Goal: Task Accomplishment & Management: Manage account settings

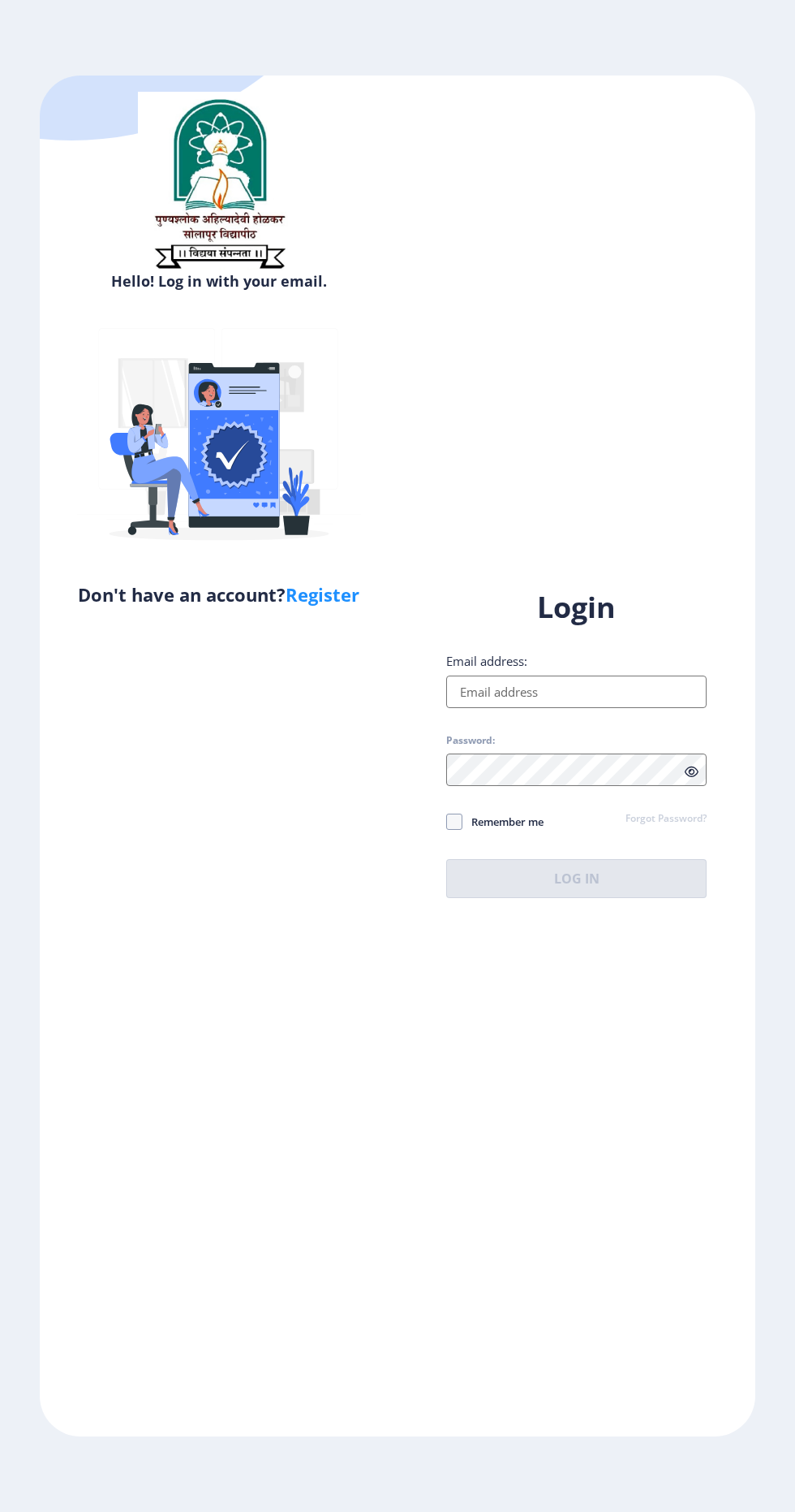
click at [478, 669] on label "Email address:" at bounding box center [487, 660] width 81 height 16
click at [478, 708] on input "Email address:" at bounding box center [577, 691] width 260 height 33
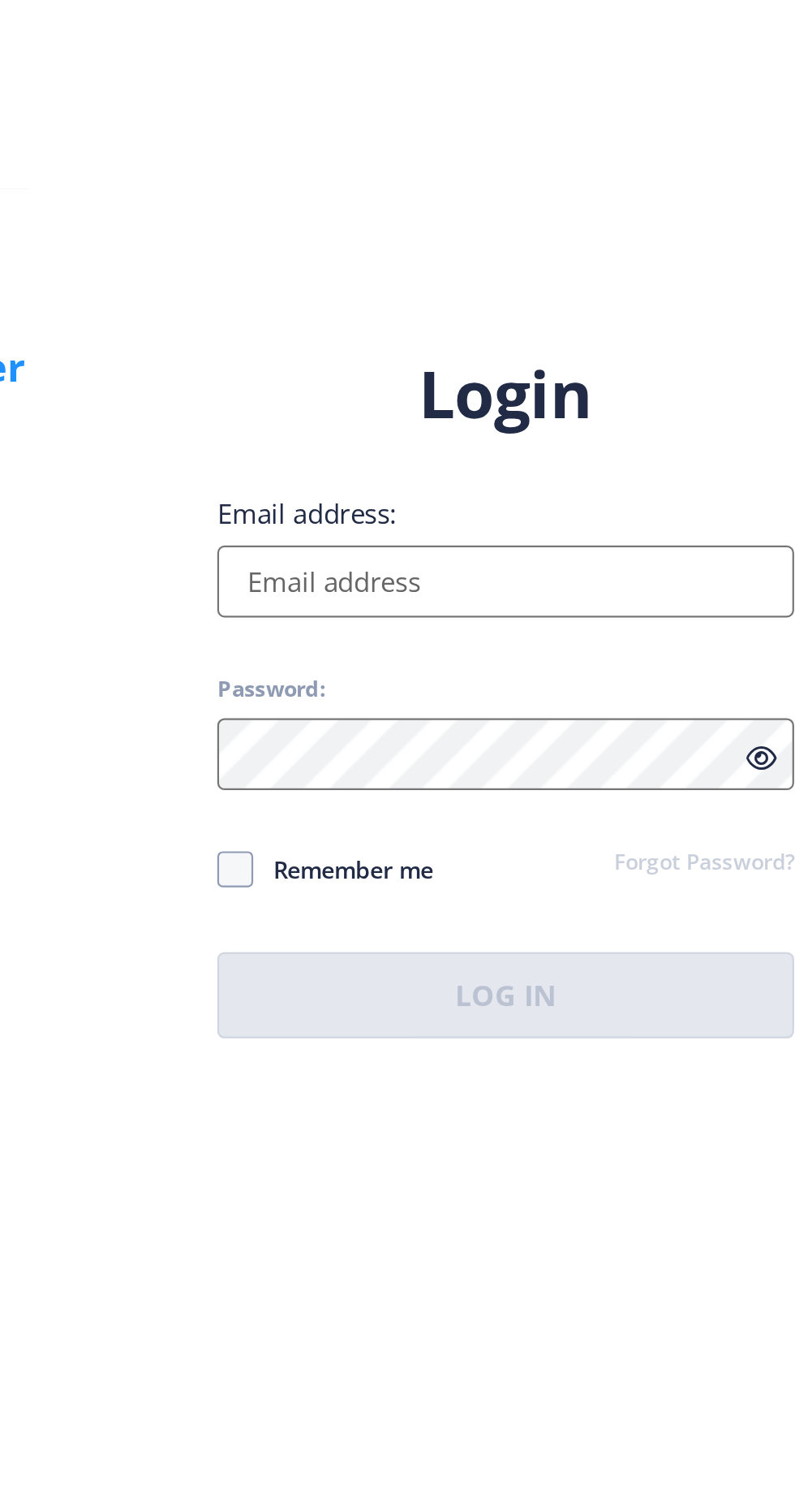
type input "[EMAIL_ADDRESS][DOMAIN_NAME]"
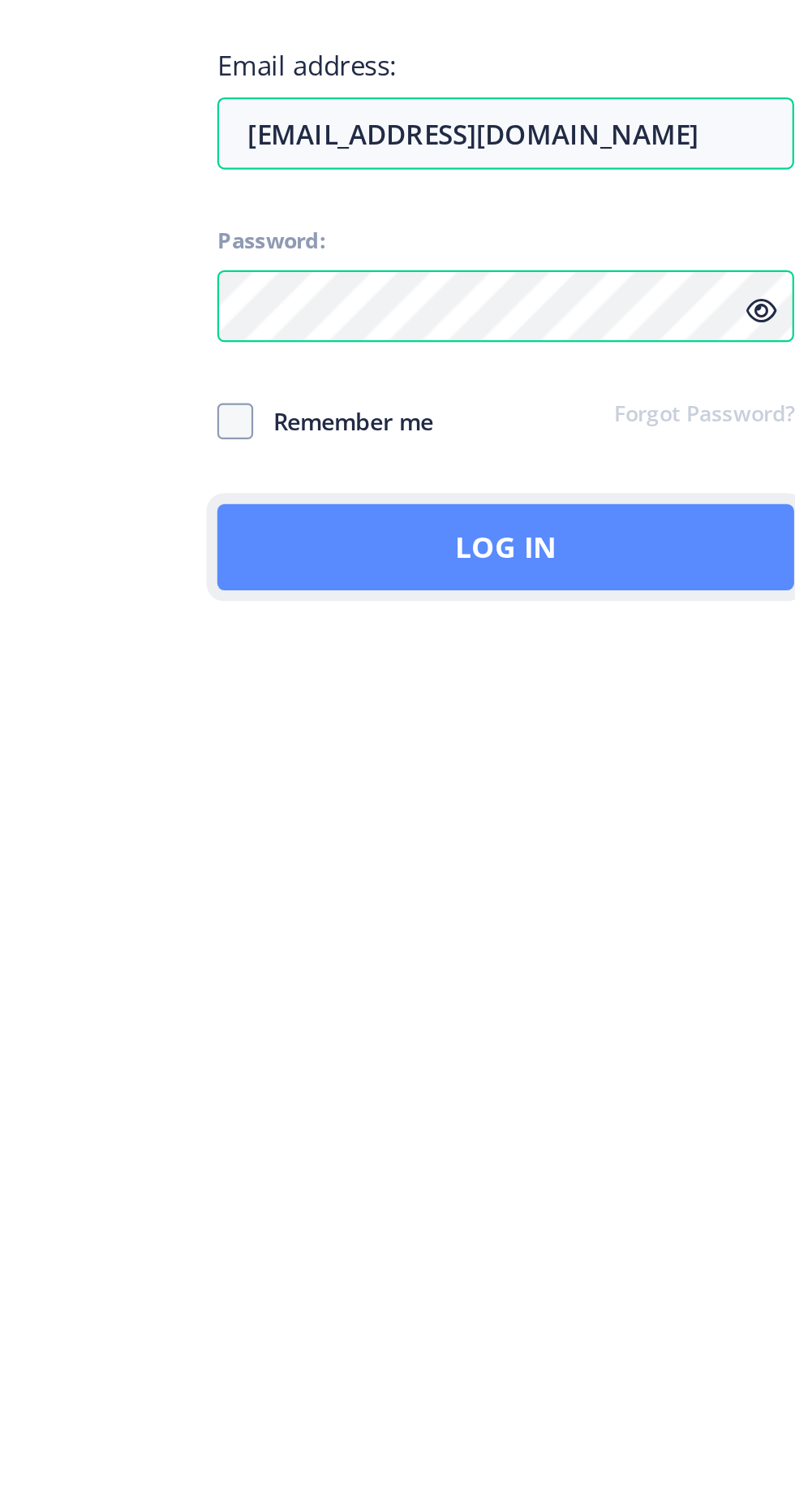
click at [472, 898] on button "Log In" at bounding box center [577, 879] width 260 height 39
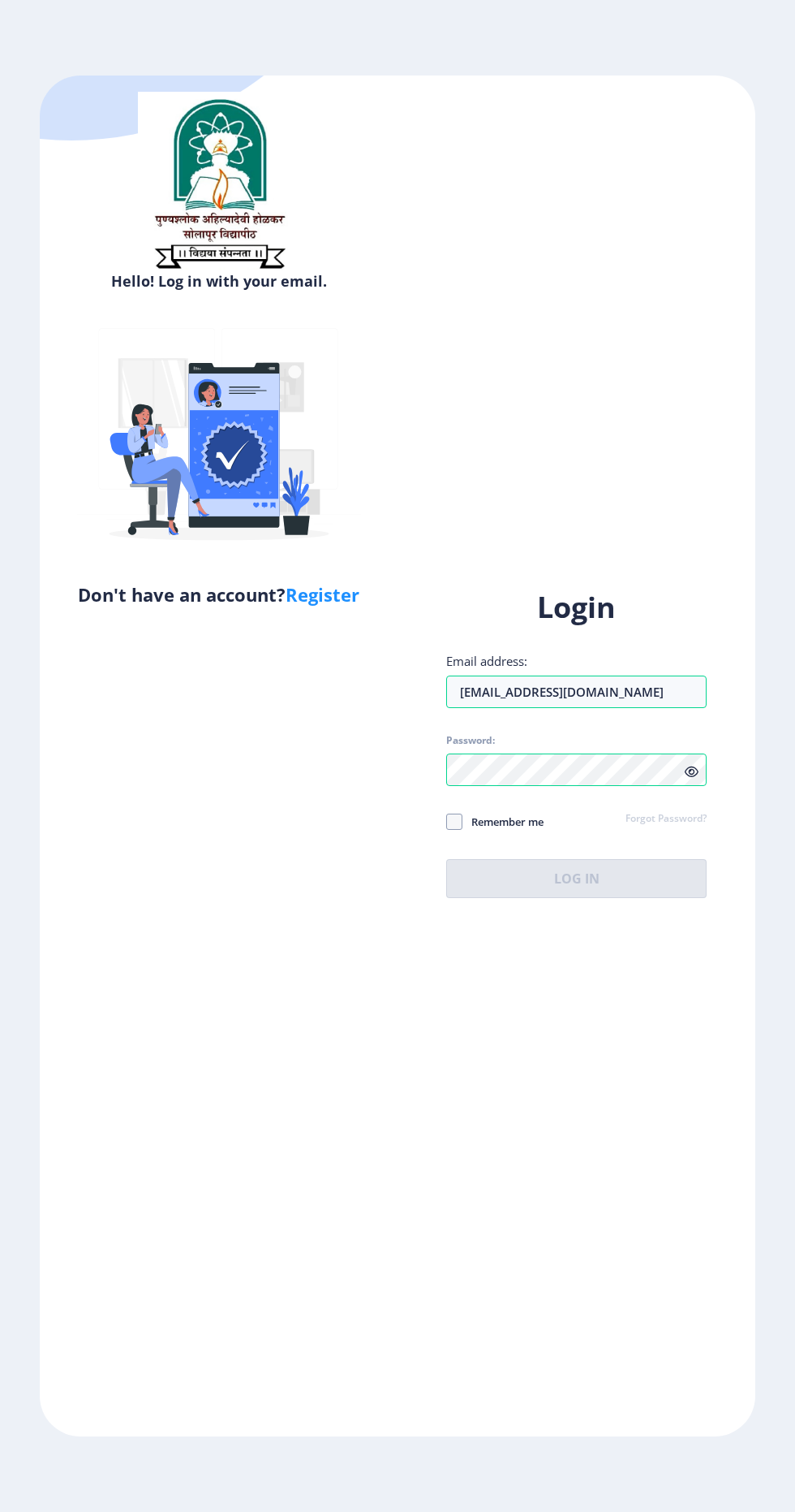
scroll to position [3, 0]
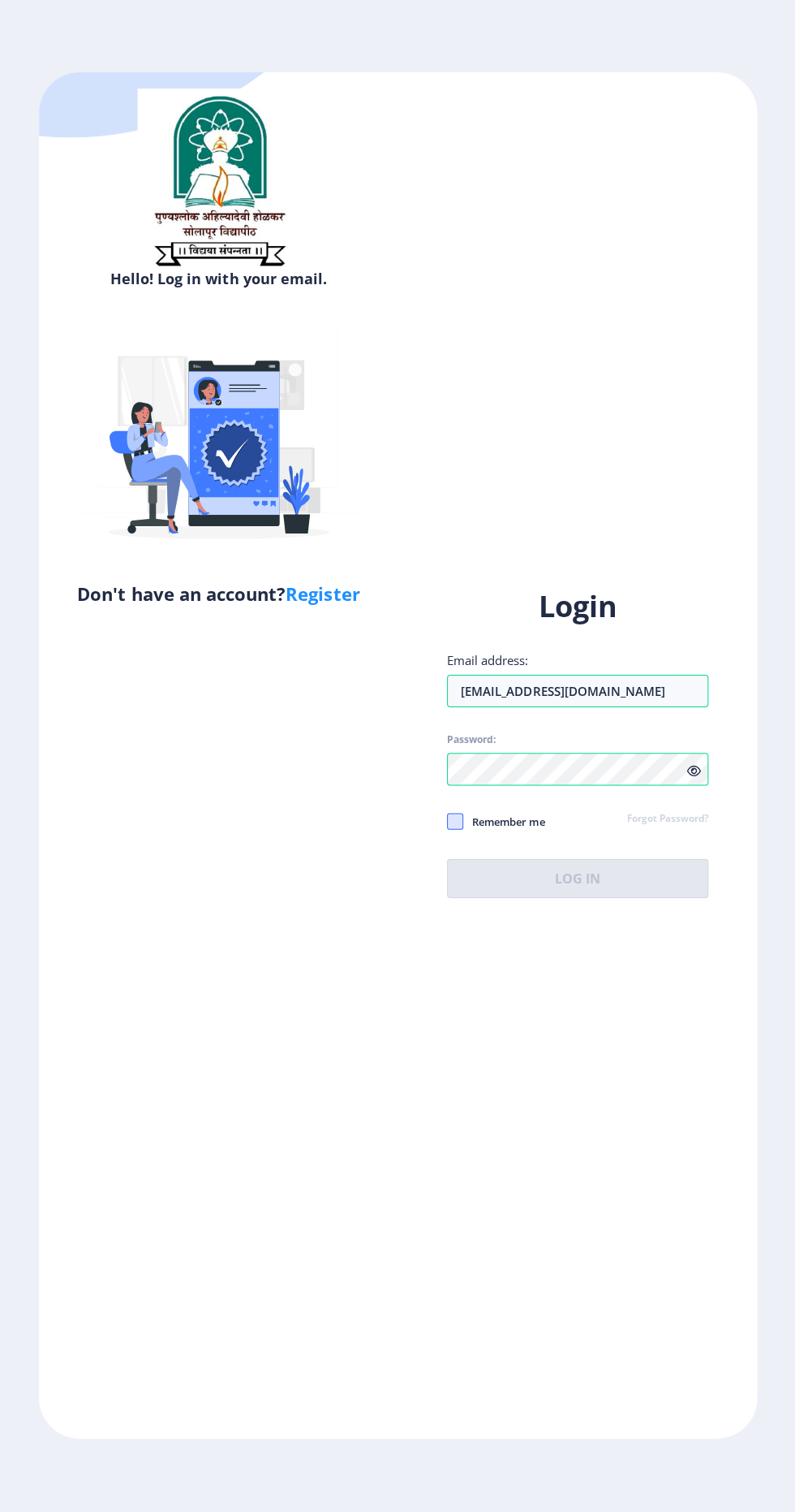
click at [453, 830] on span at bounding box center [454, 821] width 16 height 16
click at [448, 822] on input "Remember me" at bounding box center [447, 821] width 1 height 1
checkbox input "true"
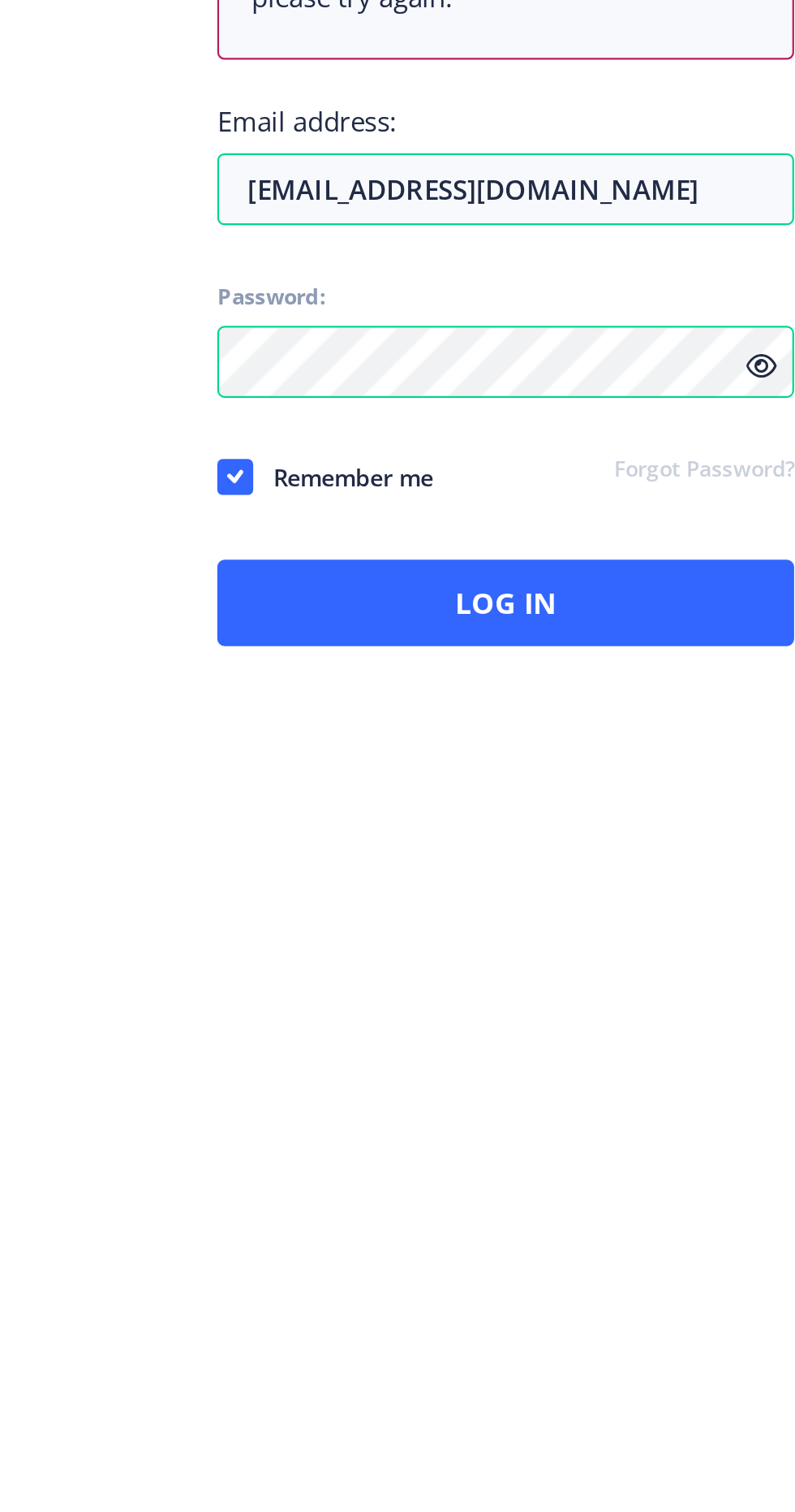
click at [696, 832] on icon at bounding box center [692, 825] width 14 height 12
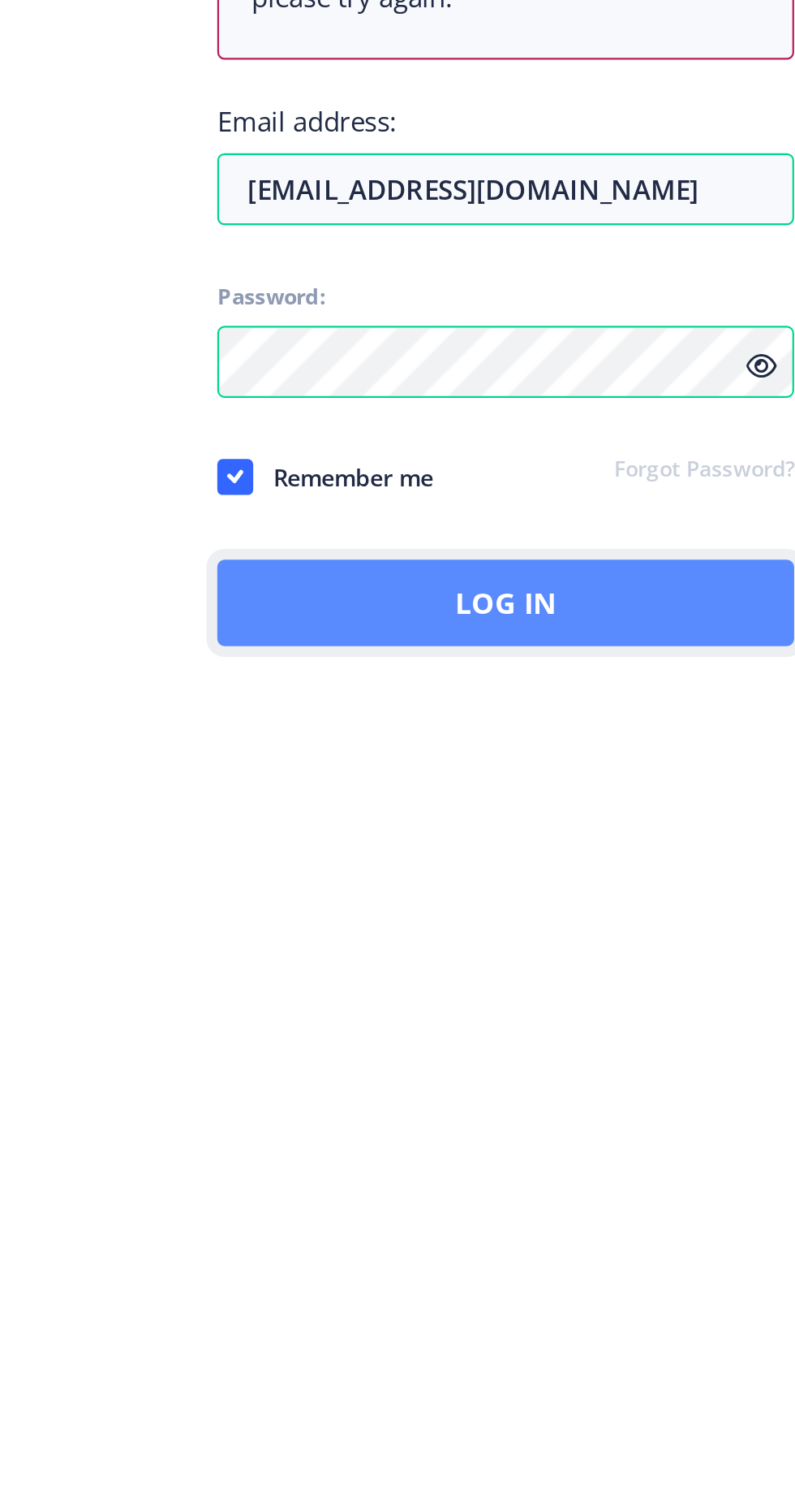
click at [508, 953] on button "Log In" at bounding box center [577, 933] width 260 height 39
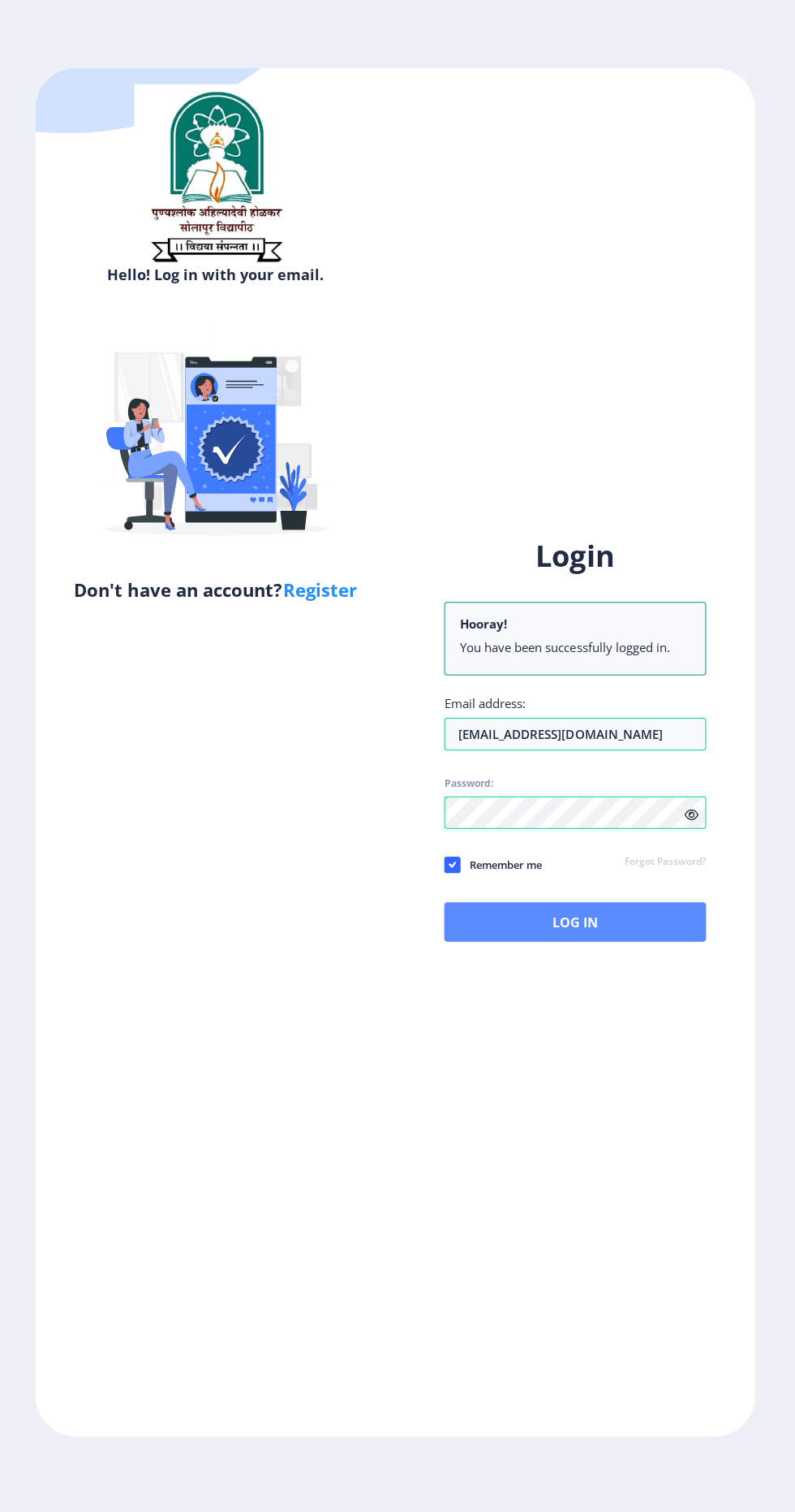
scroll to position [2, 0]
